Goal: Task Accomplishment & Management: Use online tool/utility

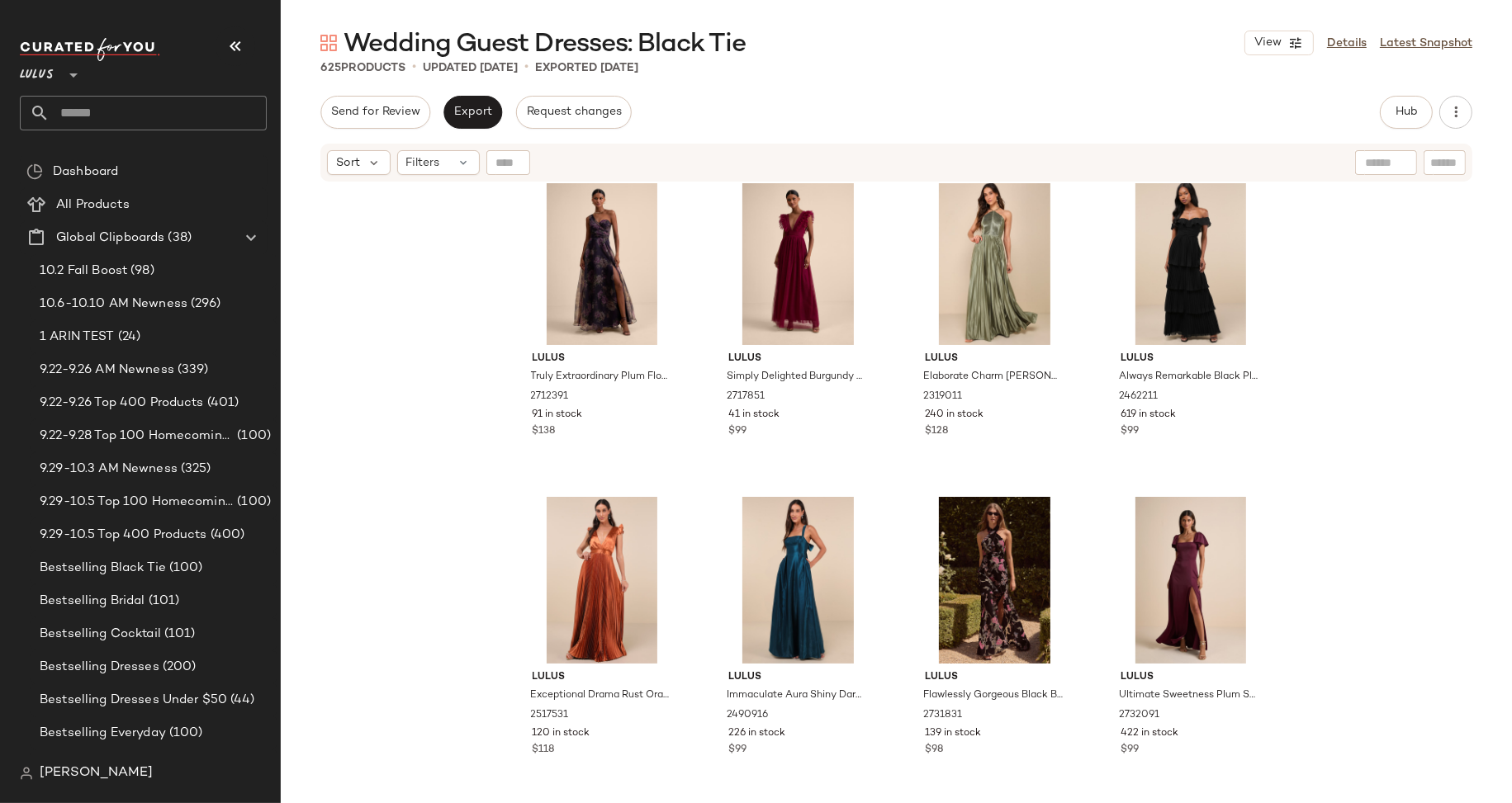
scroll to position [5473, 0]
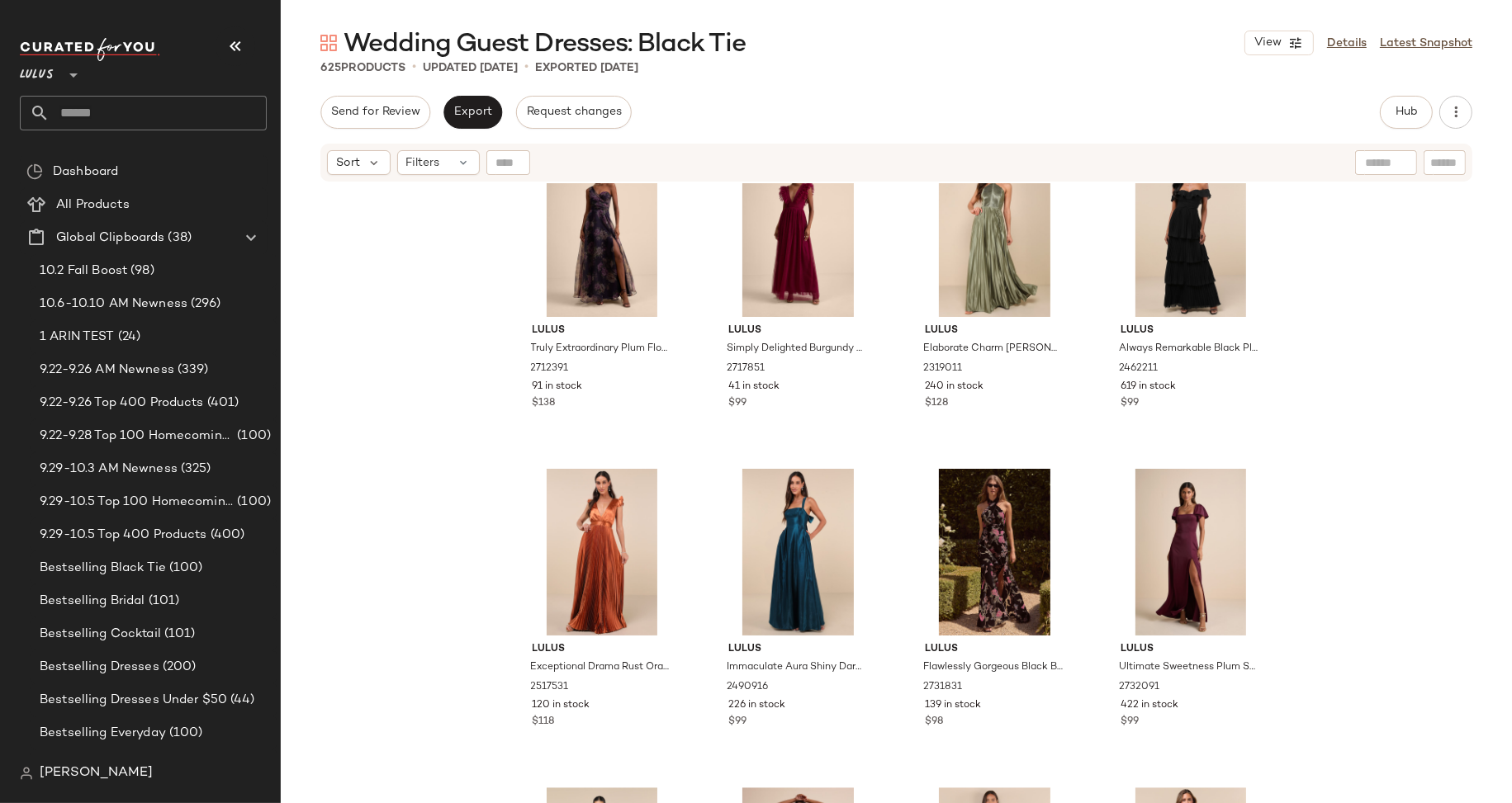
drag, startPoint x: 1392, startPoint y: 112, endPoint x: 1376, endPoint y: 115, distance: 16.3
click at [1377, 115] on div "Send for Review Export Request changes Hub Send for Review External Review Inte…" at bounding box center [897, 112] width 1152 height 33
click at [1408, 110] on span "Hub" at bounding box center [1406, 112] width 23 height 13
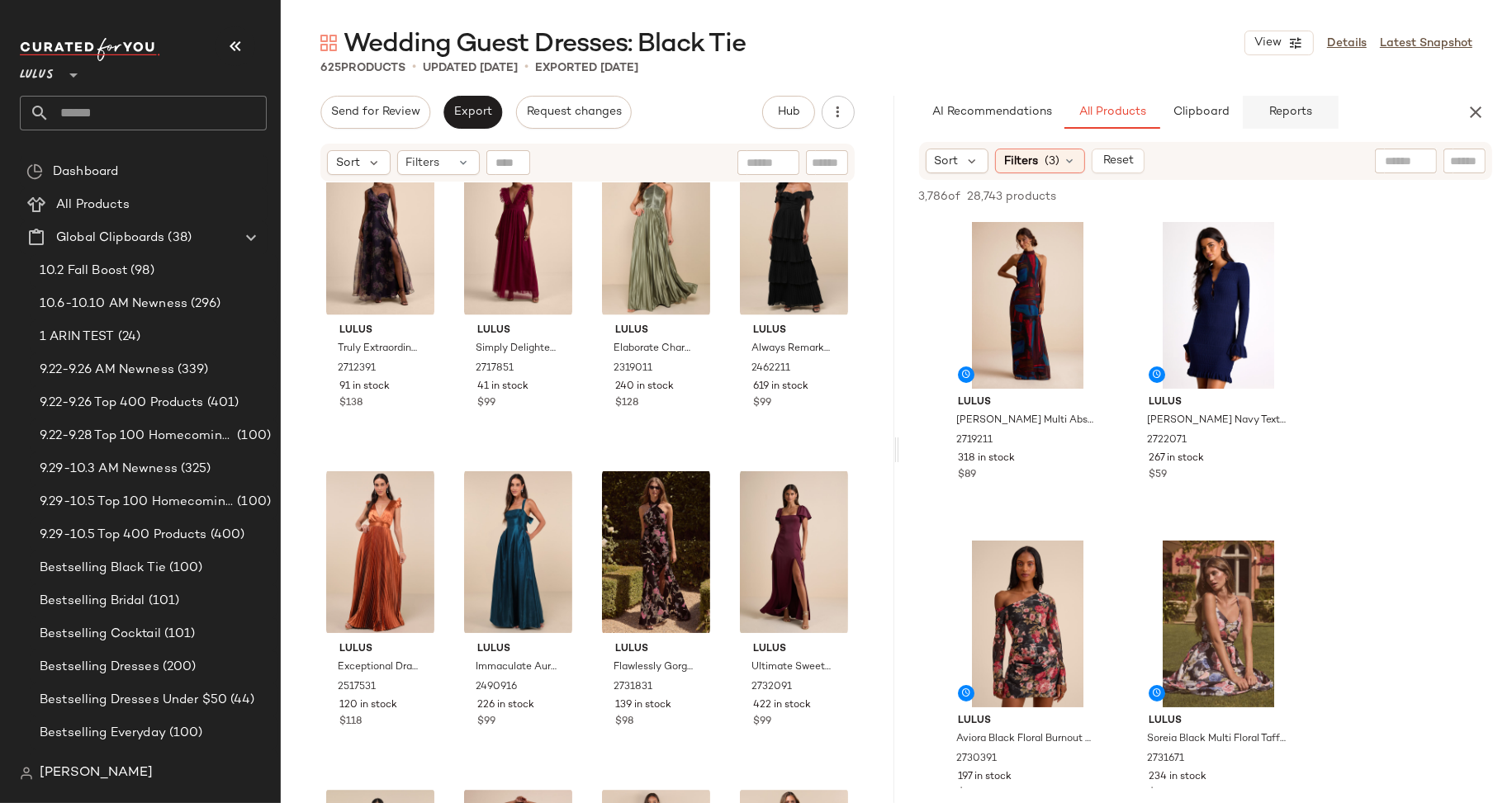
click at [1293, 117] on span "Reports" at bounding box center [1290, 112] width 44 height 13
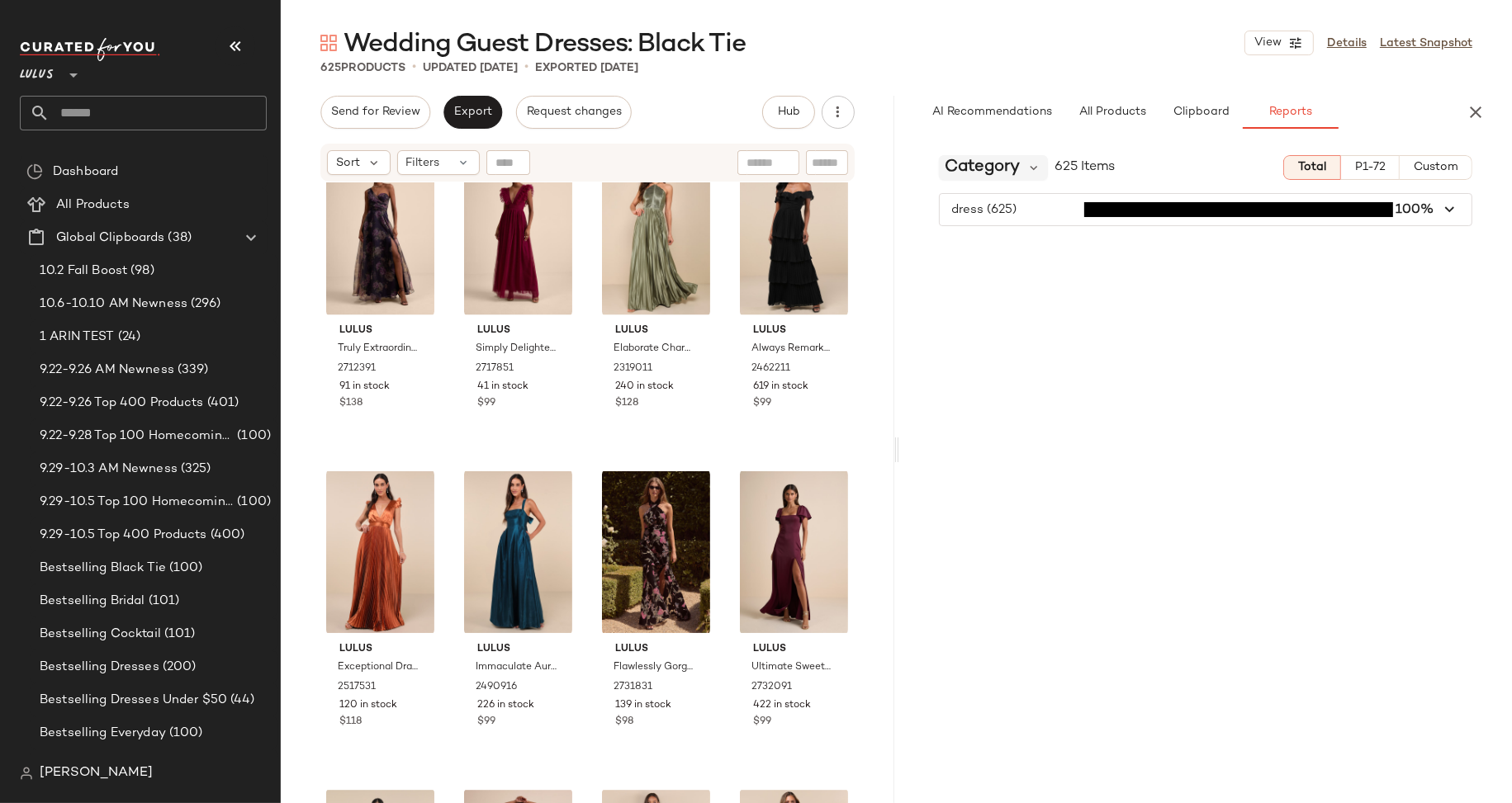
click at [1017, 169] on span "Category" at bounding box center [983, 168] width 75 height 25
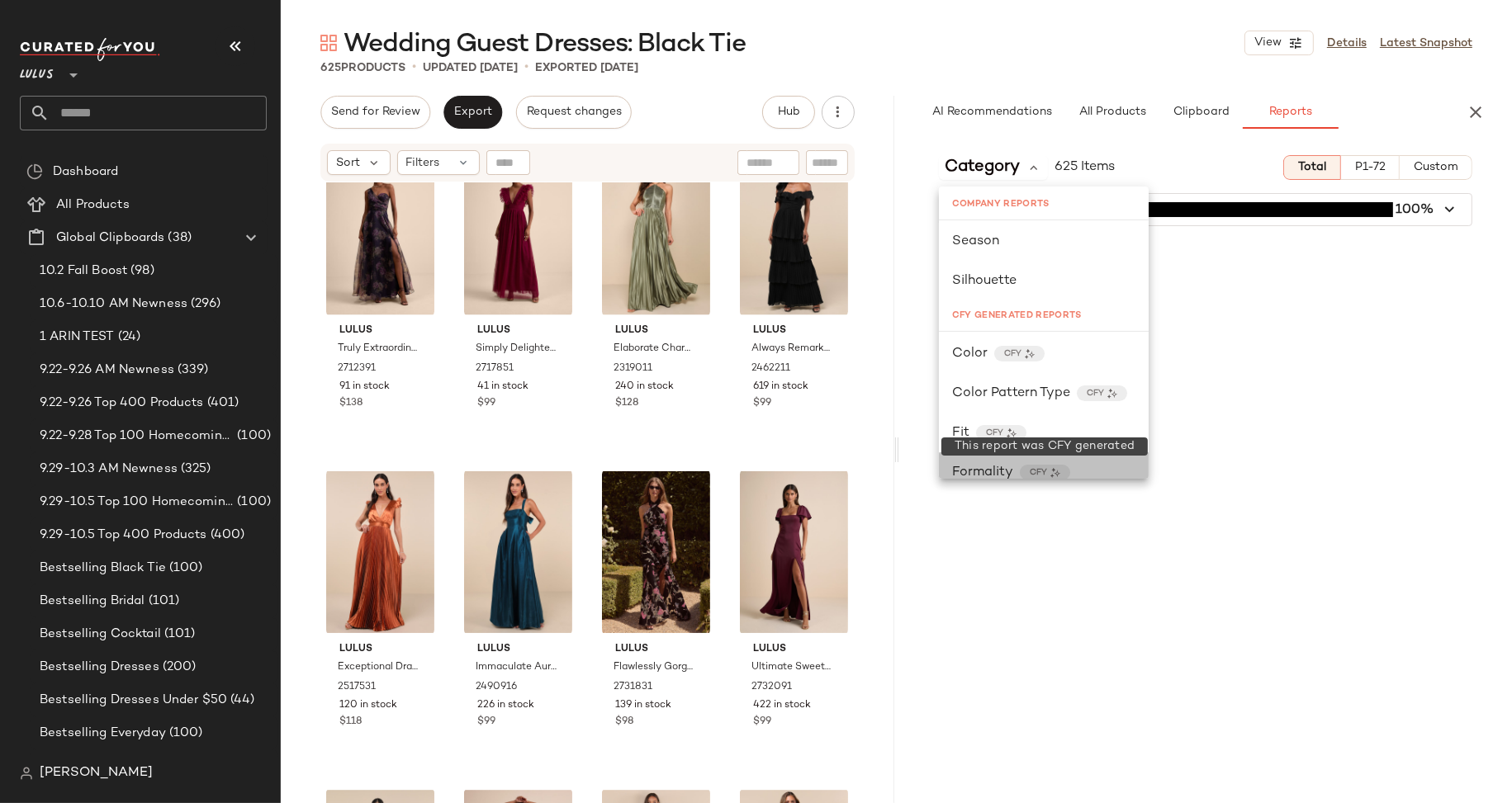
click at [1062, 472] on div "CFY" at bounding box center [1045, 472] width 50 height 15
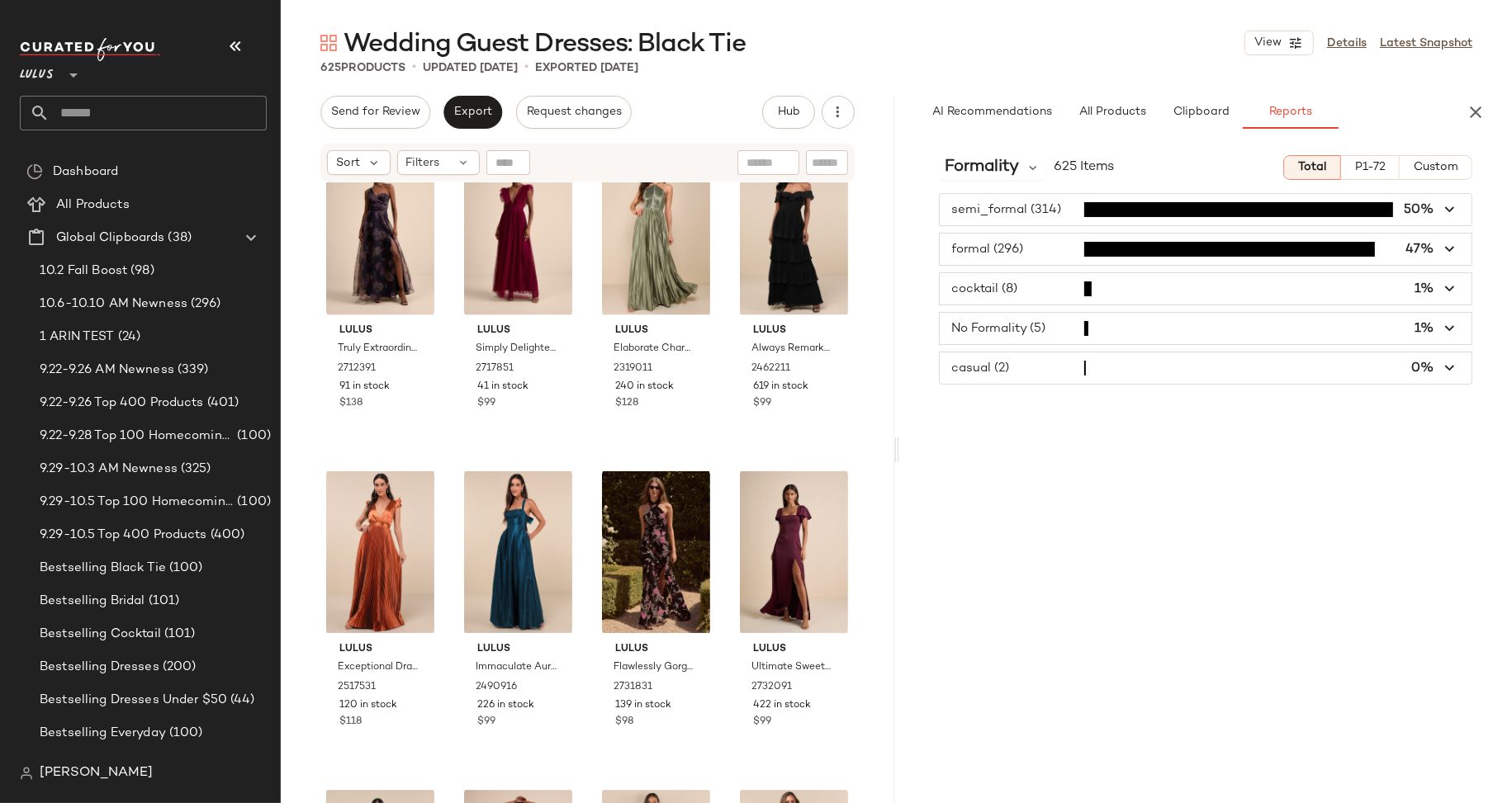
click at [994, 366] on span "button" at bounding box center [1206, 367] width 533 height 31
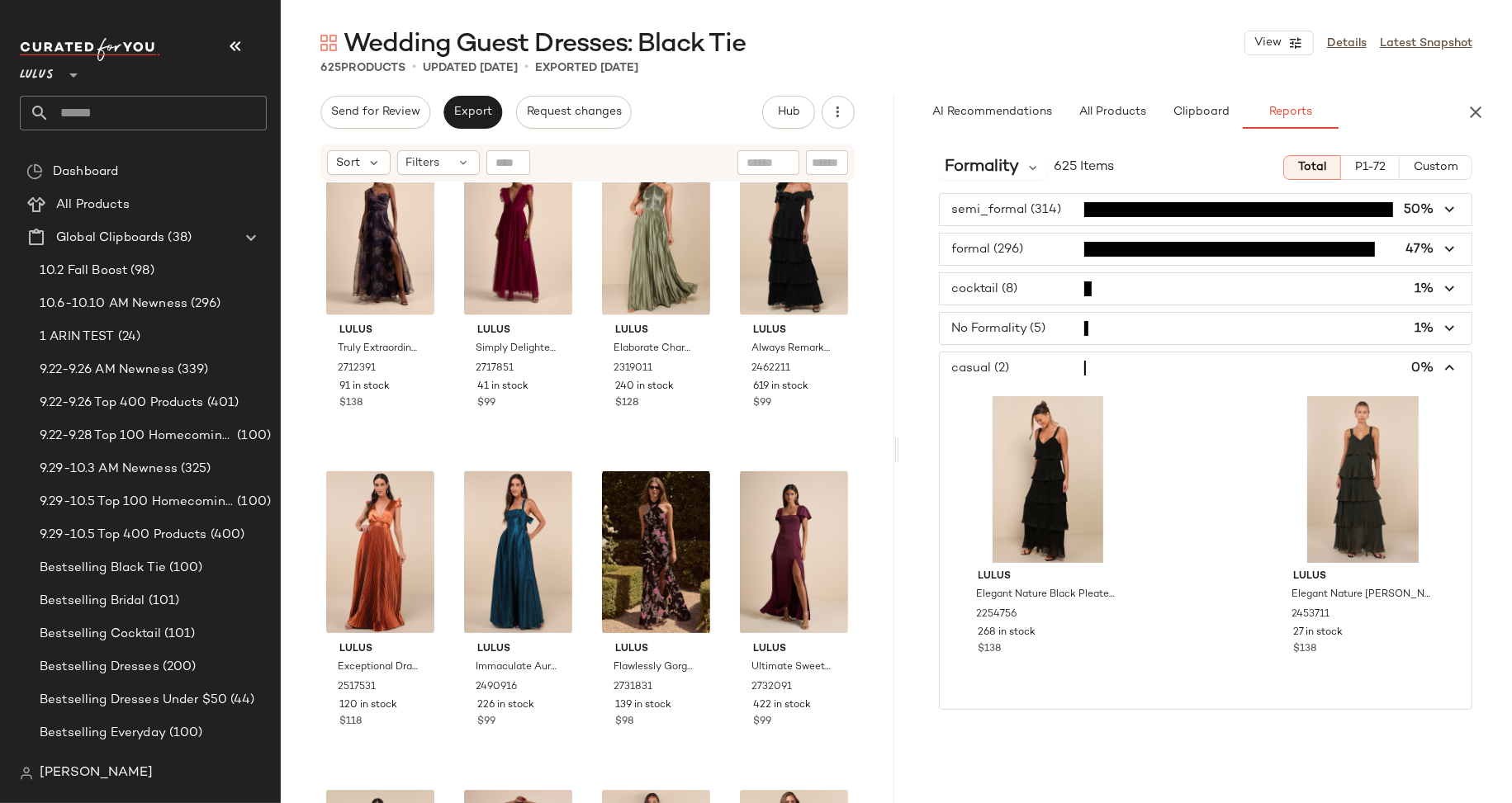
click at [1018, 324] on span "button" at bounding box center [1206, 328] width 533 height 31
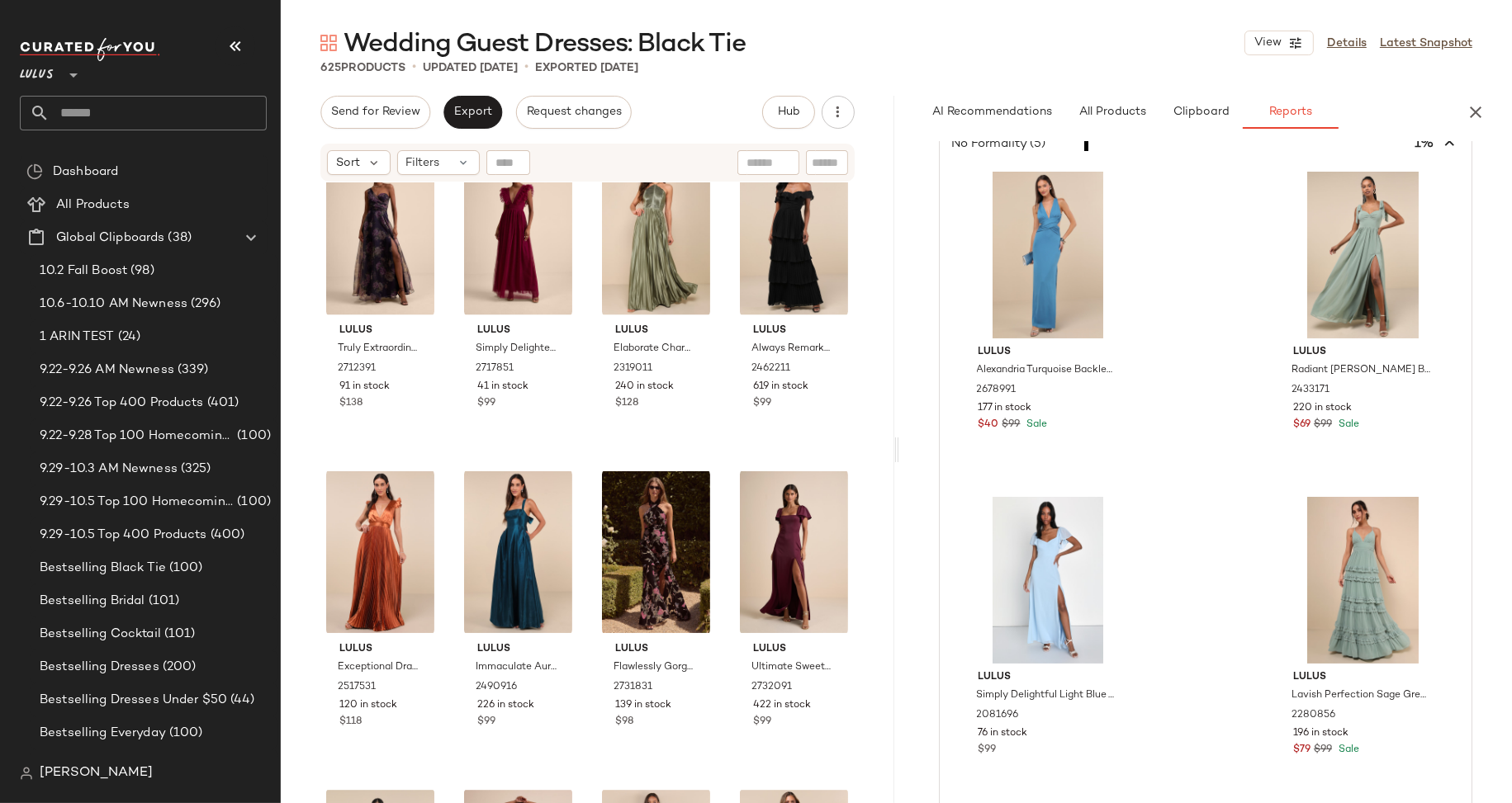
scroll to position [84, 0]
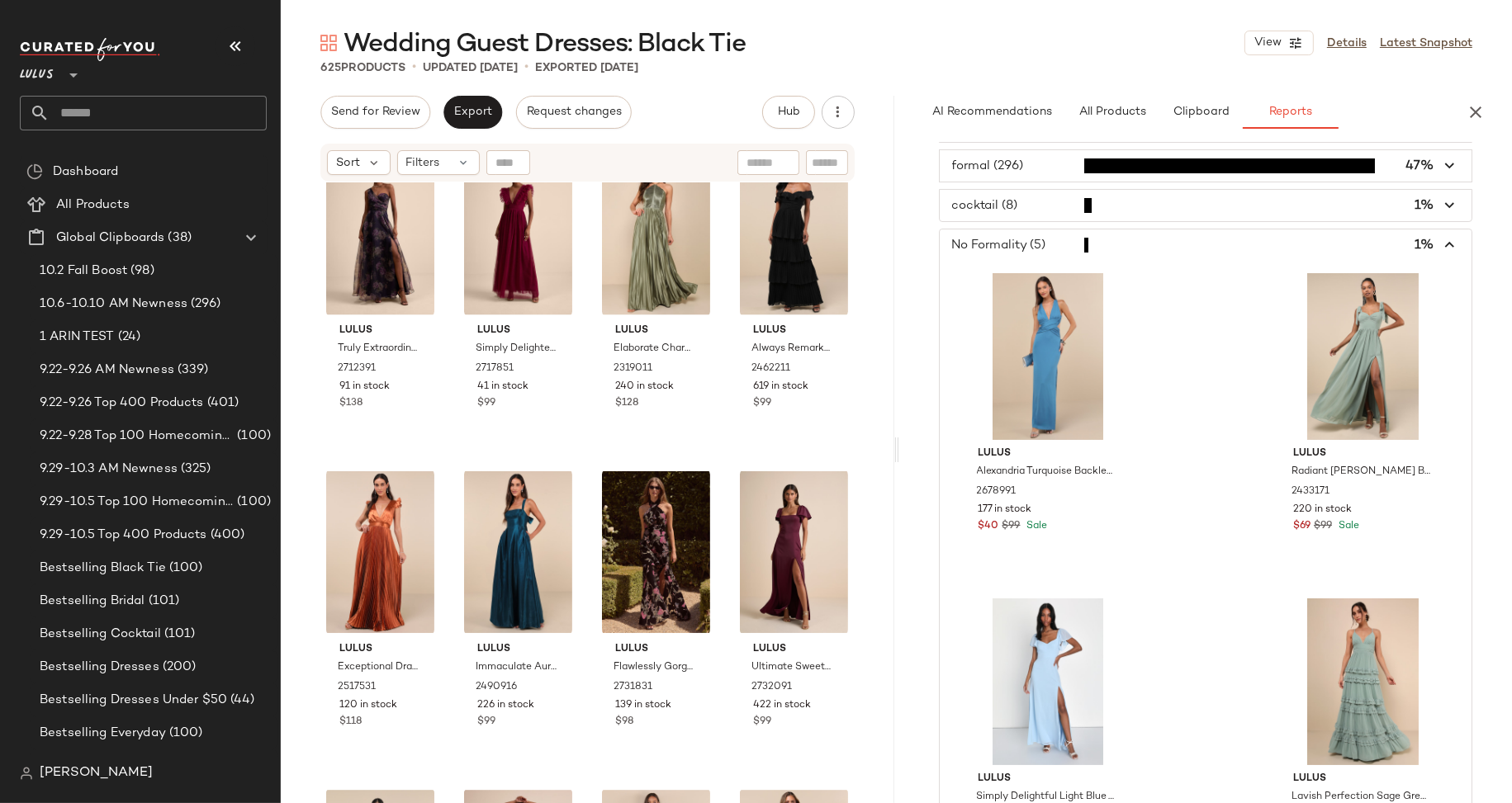
click at [982, 212] on span "button" at bounding box center [1206, 205] width 533 height 31
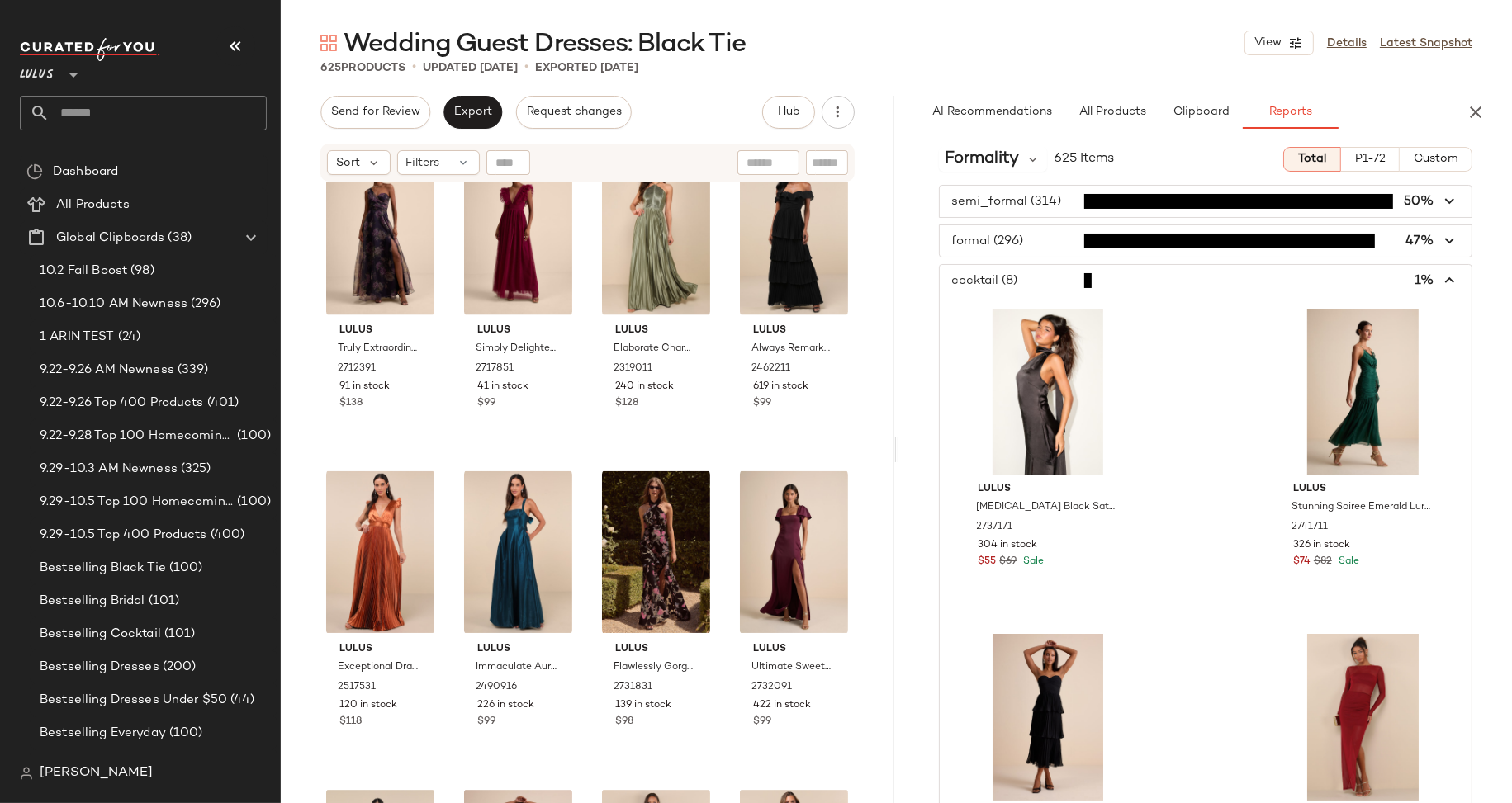
scroll to position [0, 0]
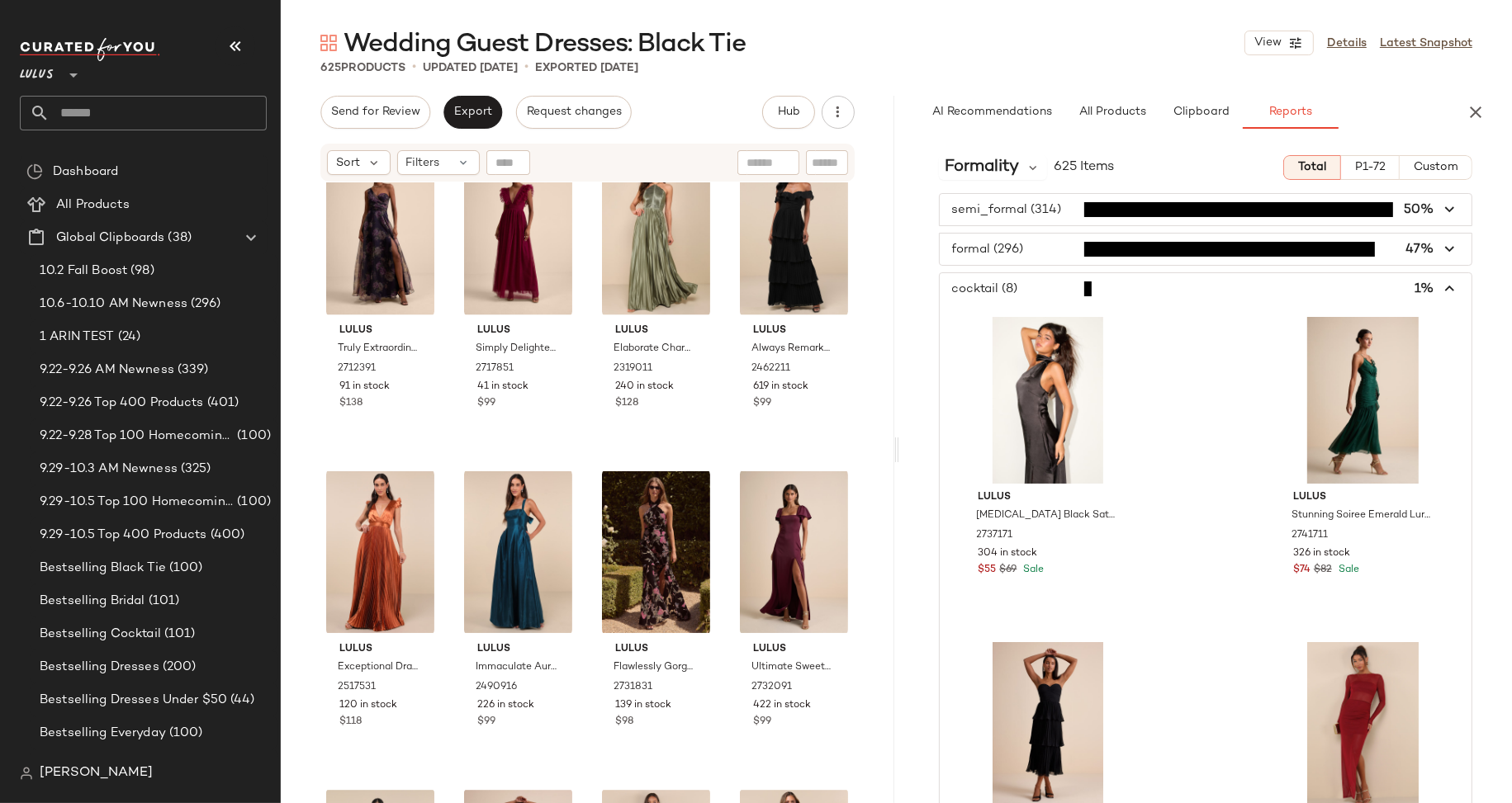
click at [1001, 246] on span "button" at bounding box center [1206, 249] width 533 height 31
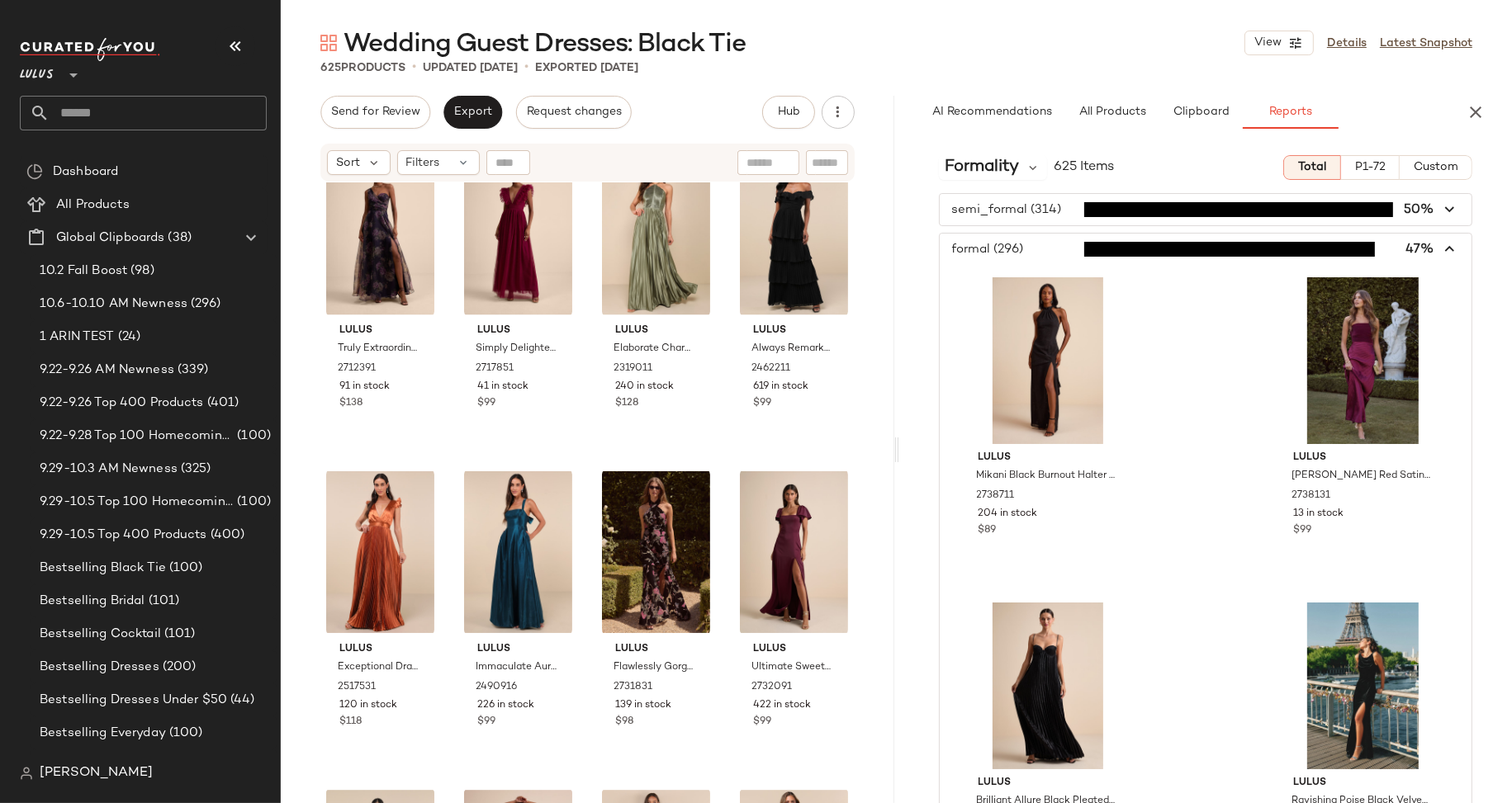
click at [1000, 250] on span "button" at bounding box center [1206, 249] width 533 height 31
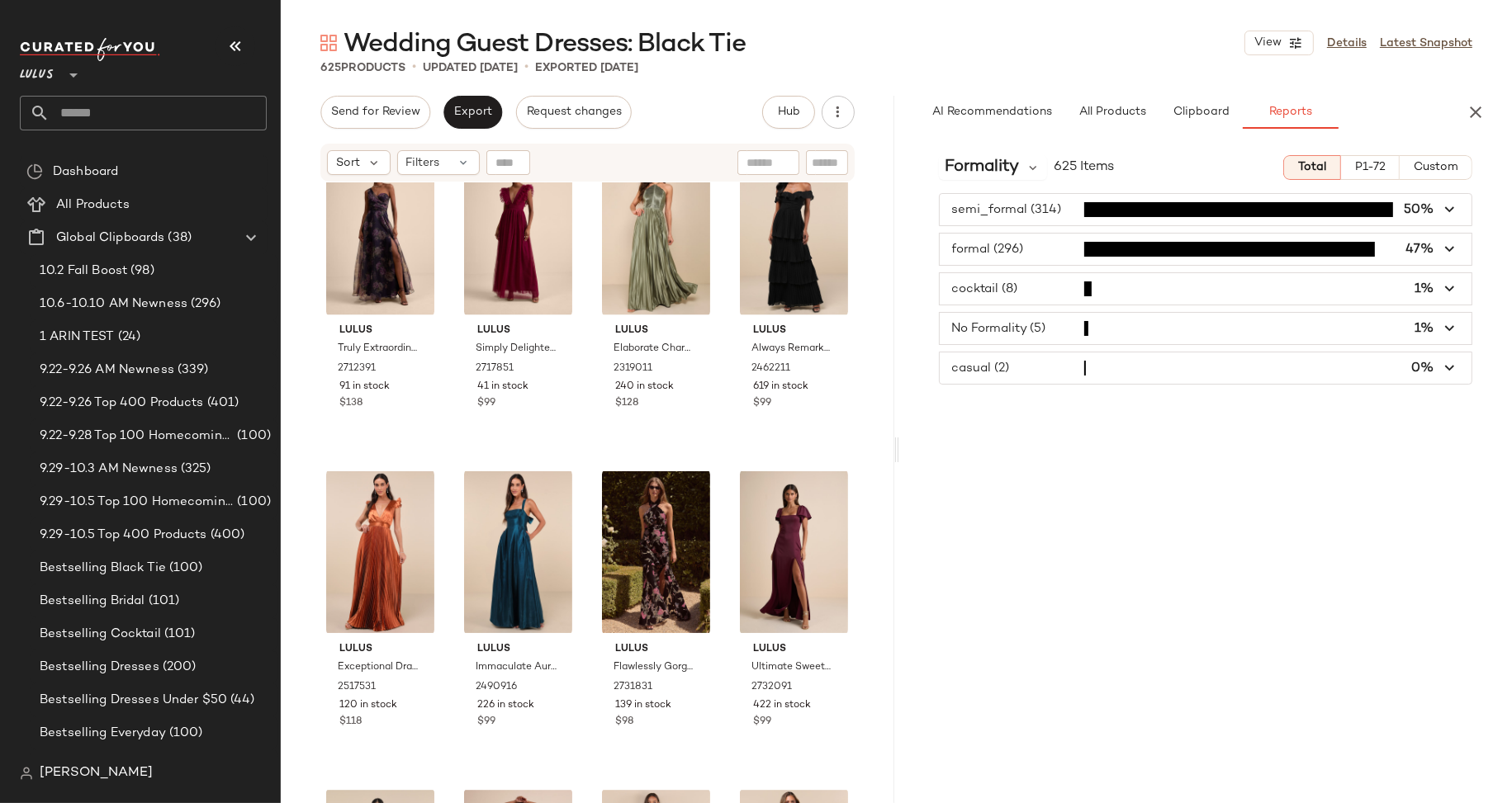
click at [1011, 208] on span "button" at bounding box center [1206, 209] width 533 height 31
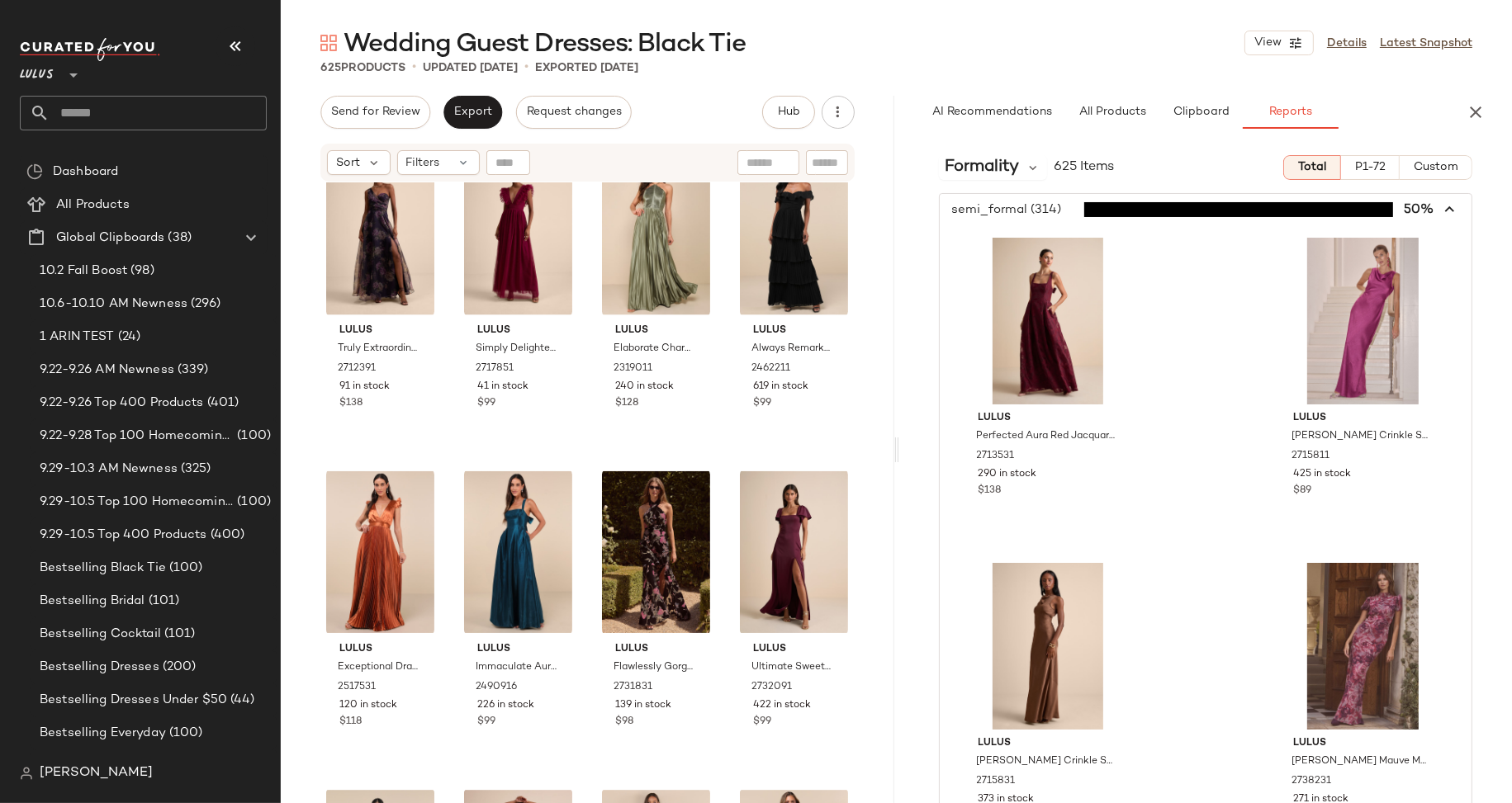
click at [1029, 207] on span "button" at bounding box center [1206, 209] width 533 height 31
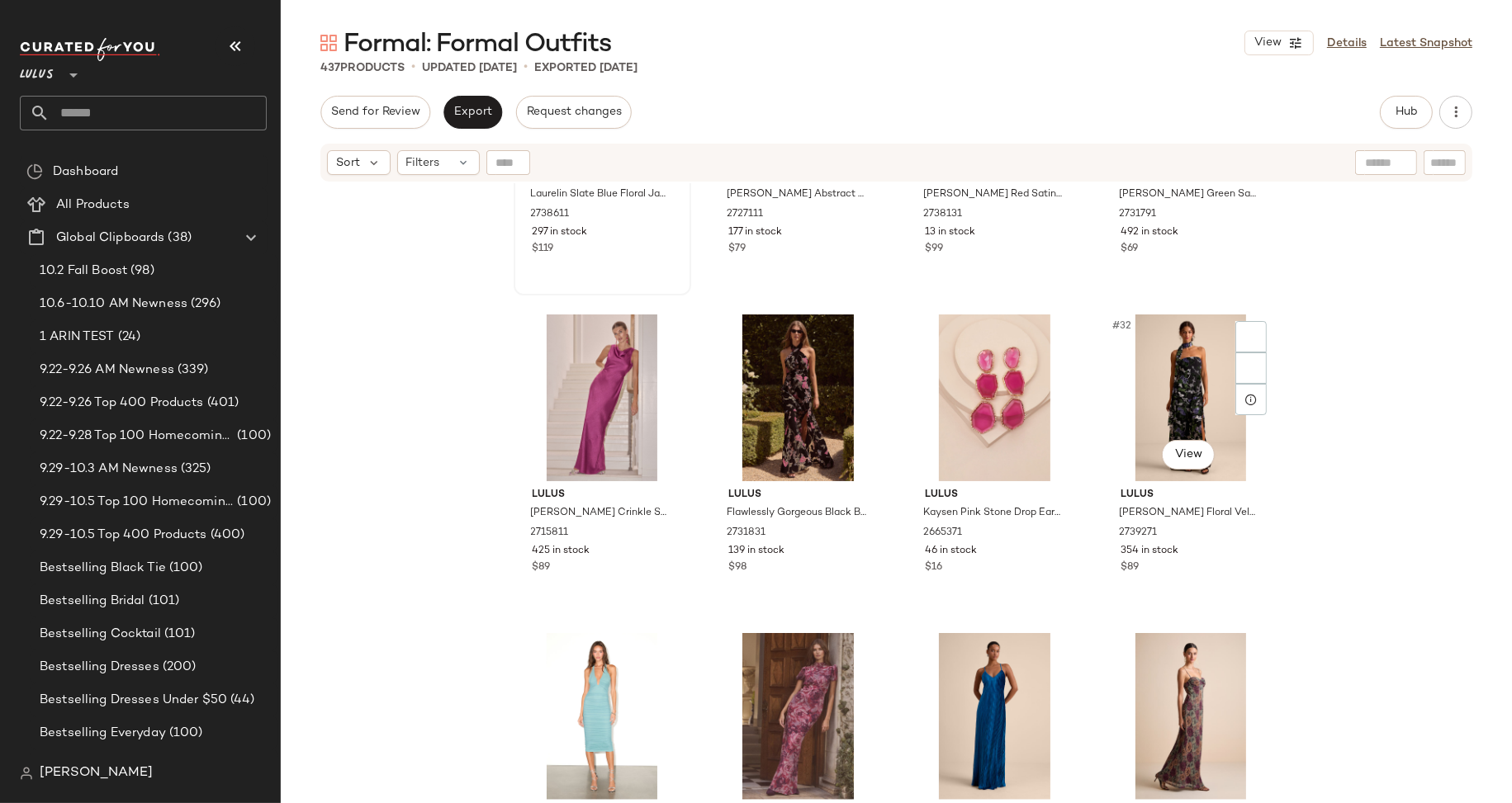
scroll to position [2123, 0]
